Goal: Check status: Check status

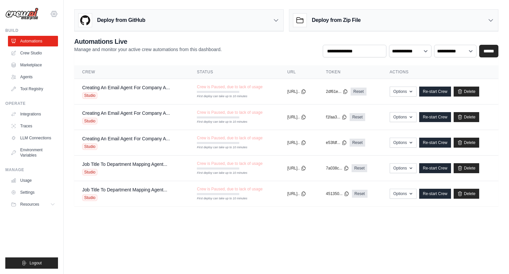
click at [55, 15] on icon at bounding box center [54, 14] width 8 height 8
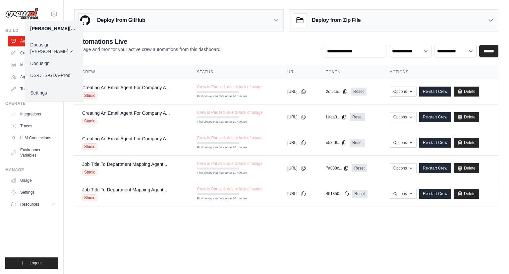
click at [50, 57] on link "Docusign" at bounding box center [54, 63] width 58 height 12
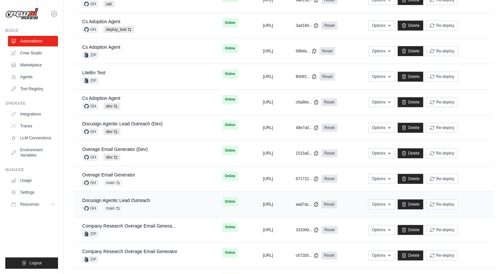
scroll to position [232, 0]
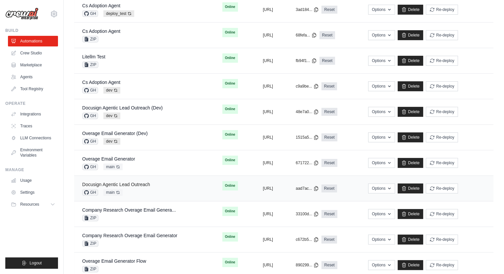
click at [132, 182] on link "Docusign Agentic Lead Outreach" at bounding box center [116, 184] width 68 height 5
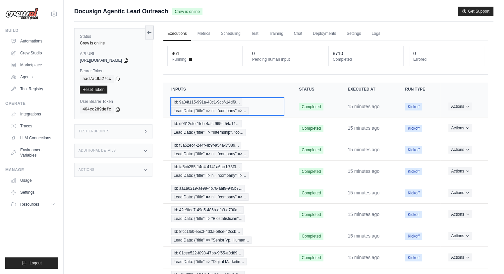
click at [218, 103] on span "Id: 9a34f115-991a-43c1-9cbf-14df9…" at bounding box center [206, 101] width 71 height 7
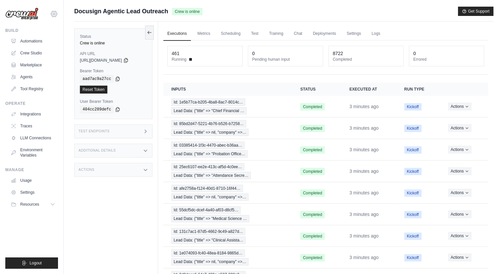
click at [55, 14] on icon at bounding box center [54, 14] width 2 height 2
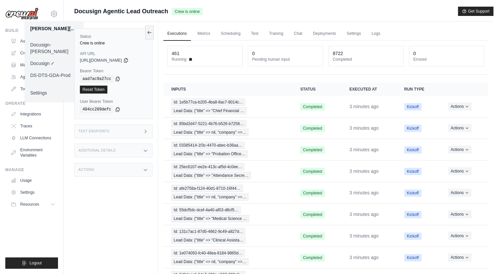
click at [85, 209] on div "Status Crew is online API URL copied [URL][DOMAIN_NAME] Bearer Token copied aad…" at bounding box center [116, 159] width 84 height 274
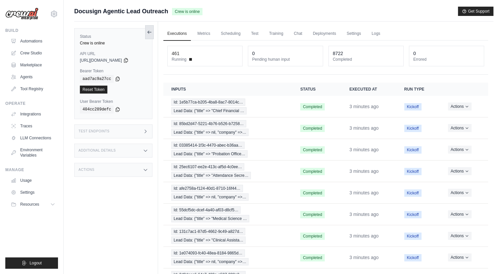
click at [148, 31] on icon at bounding box center [148, 32] width 1 height 3
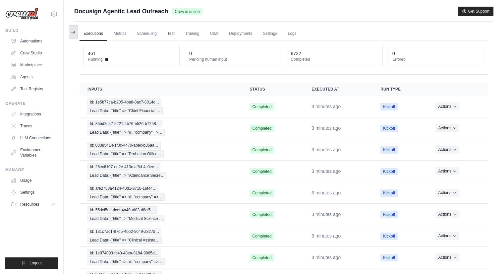
click at [75, 31] on icon at bounding box center [73, 31] width 5 height 5
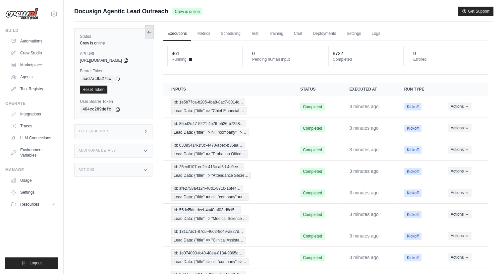
click at [148, 34] on icon at bounding box center [149, 31] width 5 height 5
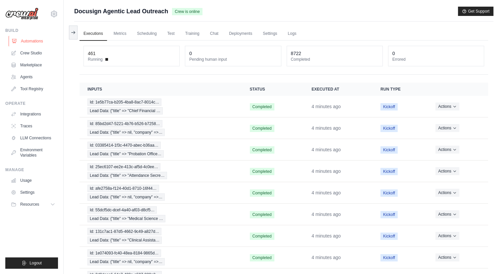
click at [35, 40] on link "Automations" at bounding box center [34, 41] width 50 height 11
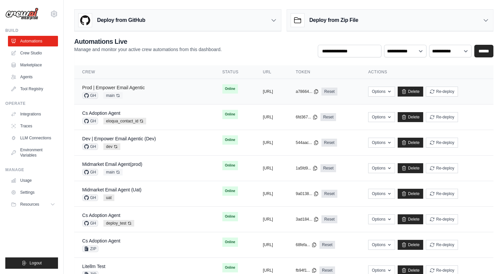
click at [125, 88] on link "Prod | Empower Email Agentic" at bounding box center [113, 87] width 63 height 5
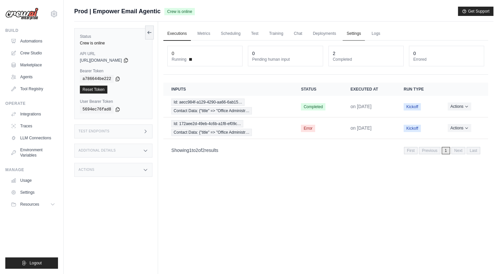
click at [352, 33] on link "Settings" at bounding box center [353, 34] width 22 height 14
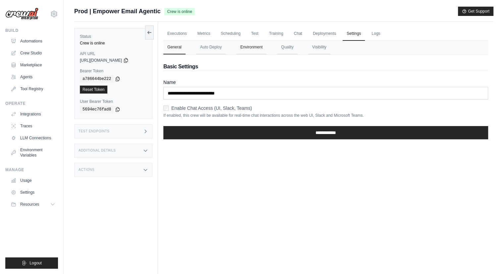
click at [257, 49] on button "Environment" at bounding box center [251, 47] width 30 height 14
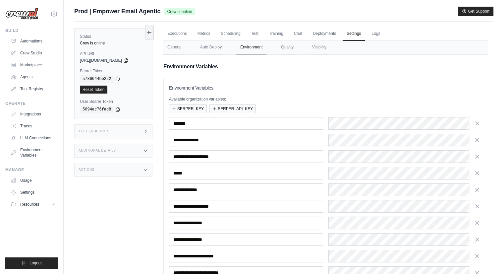
click at [112, 192] on div "Status Crew is online API URL copied [URL][DOMAIN_NAME] Bearer Token copied a78…" at bounding box center [116, 159] width 84 height 274
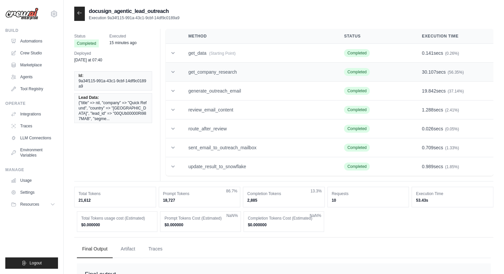
click at [170, 72] on icon at bounding box center [173, 72] width 7 height 7
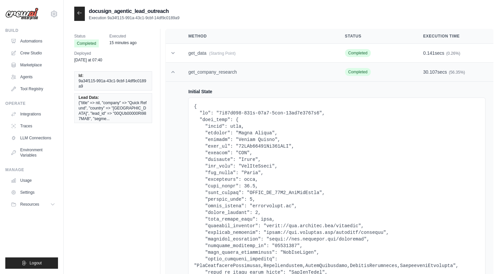
click at [170, 72] on icon at bounding box center [173, 72] width 7 height 7
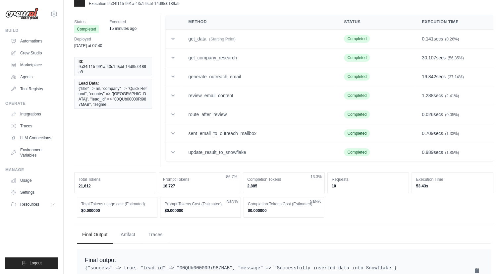
scroll to position [34, 0]
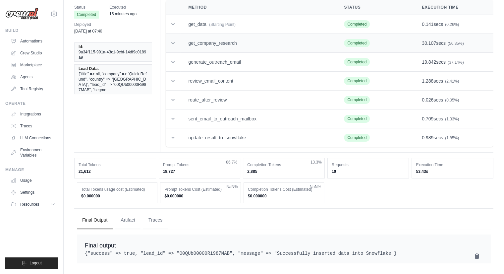
click at [218, 39] on td "get_company_research" at bounding box center [258, 43] width 156 height 19
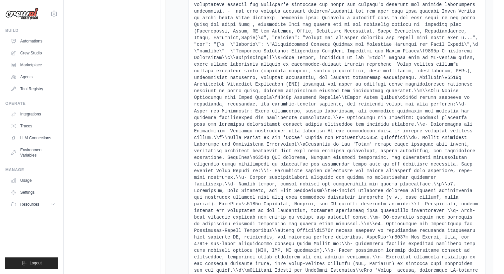
scroll to position [3762, 0]
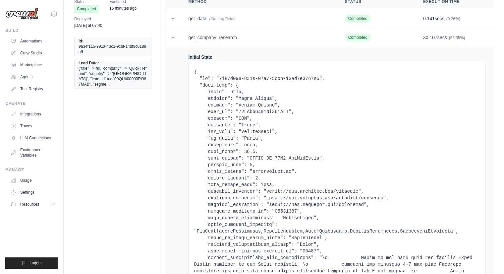
scroll to position [0, 0]
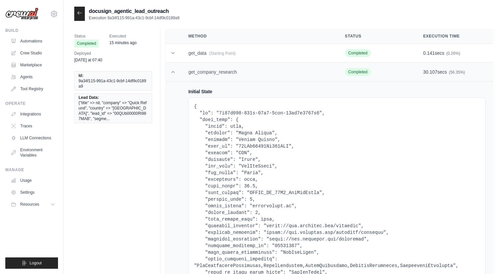
click at [173, 72] on icon at bounding box center [172, 72] width 3 height 2
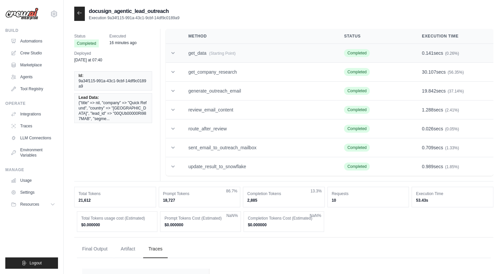
click at [172, 55] on icon at bounding box center [173, 53] width 7 height 7
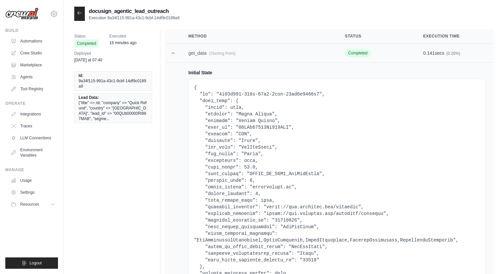
click at [172, 54] on icon at bounding box center [173, 53] width 7 height 7
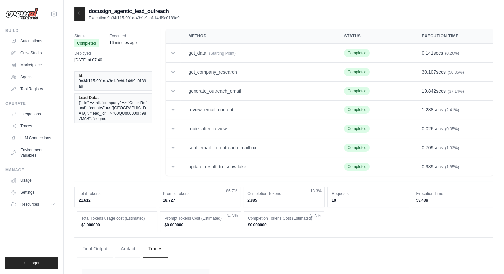
click at [79, 15] on icon at bounding box center [79, 12] width 5 height 5
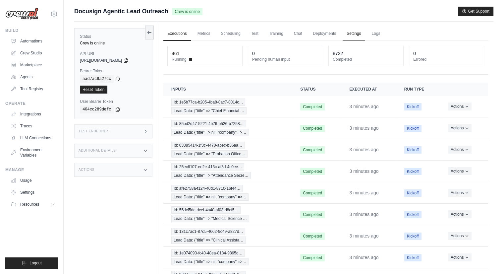
click at [353, 31] on link "Settings" at bounding box center [353, 34] width 22 height 14
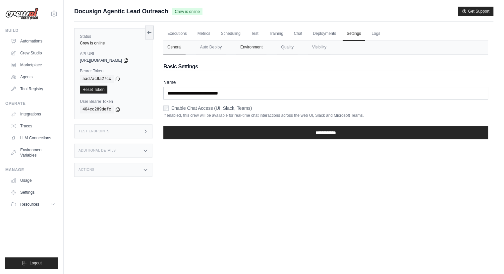
click at [254, 49] on button "Environment" at bounding box center [251, 47] width 30 height 14
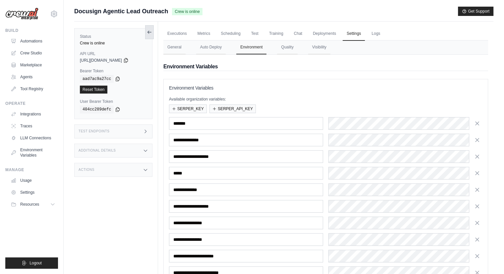
click at [149, 30] on icon at bounding box center [149, 31] width 5 height 5
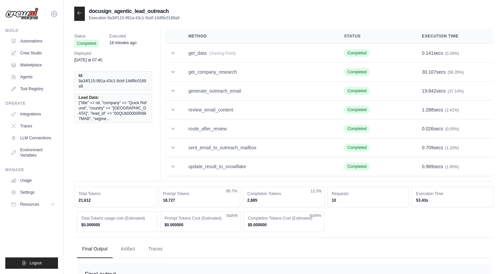
click at [79, 14] on icon at bounding box center [79, 12] width 5 height 5
